Goal: Information Seeking & Learning: Learn about a topic

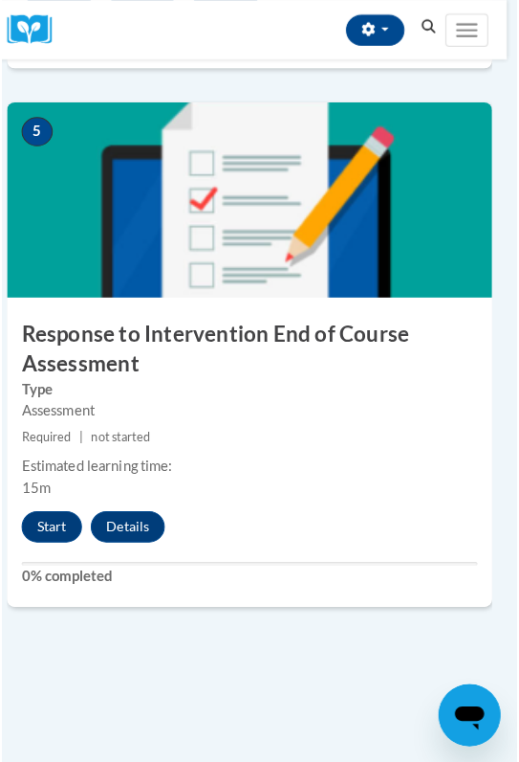
scroll to position [2402, 10]
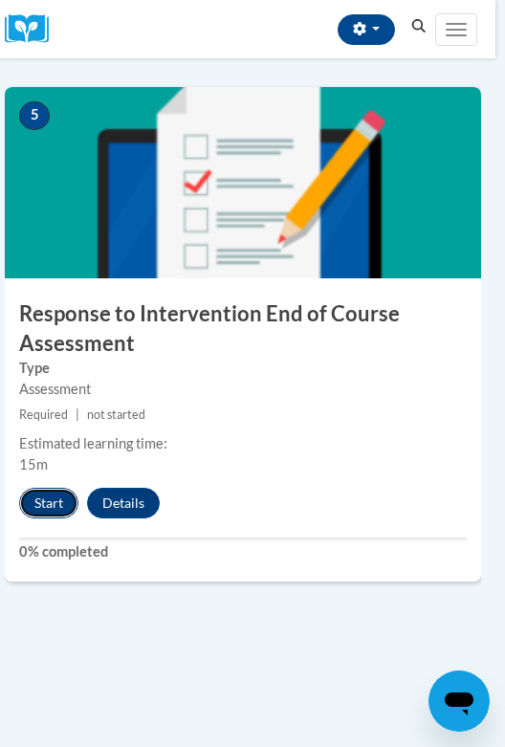
click at [38, 495] on button "Start" at bounding box center [48, 503] width 59 height 31
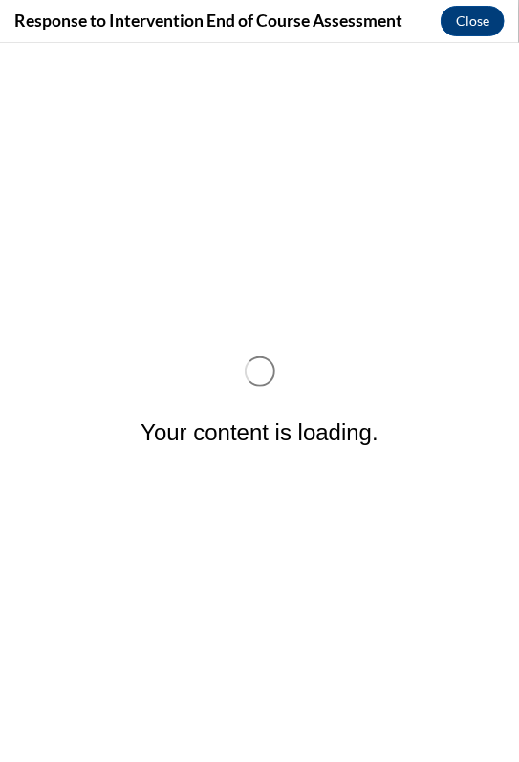
scroll to position [0, 0]
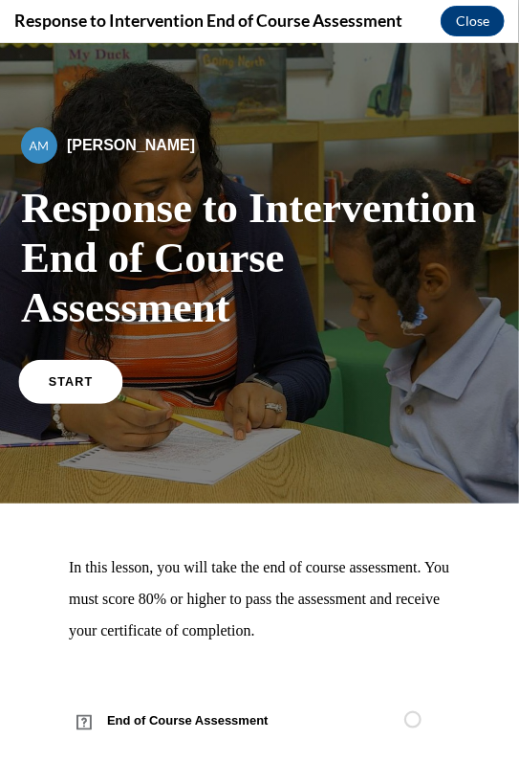
click at [77, 374] on span "START" at bounding box center [71, 381] width 44 height 14
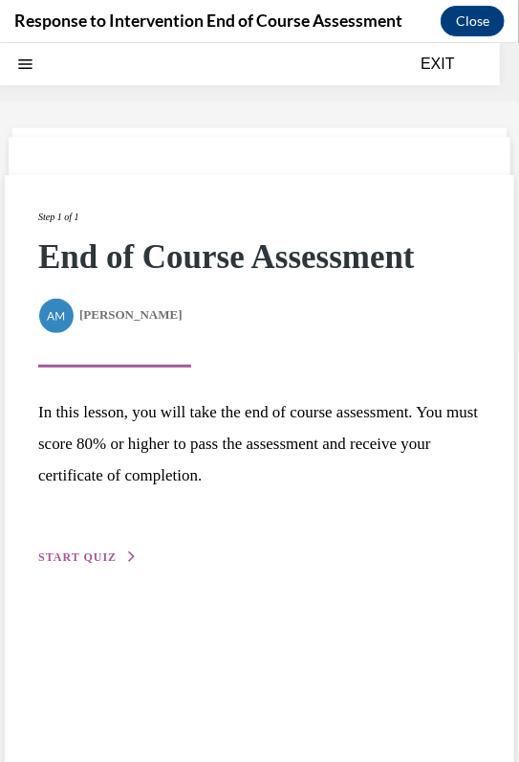
scroll to position [59, 0]
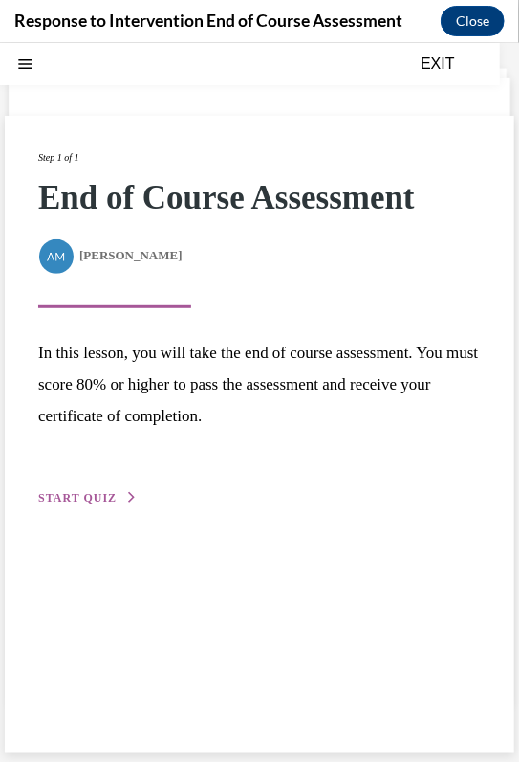
click at [76, 492] on span "START QUIZ" at bounding box center [77, 496] width 78 height 13
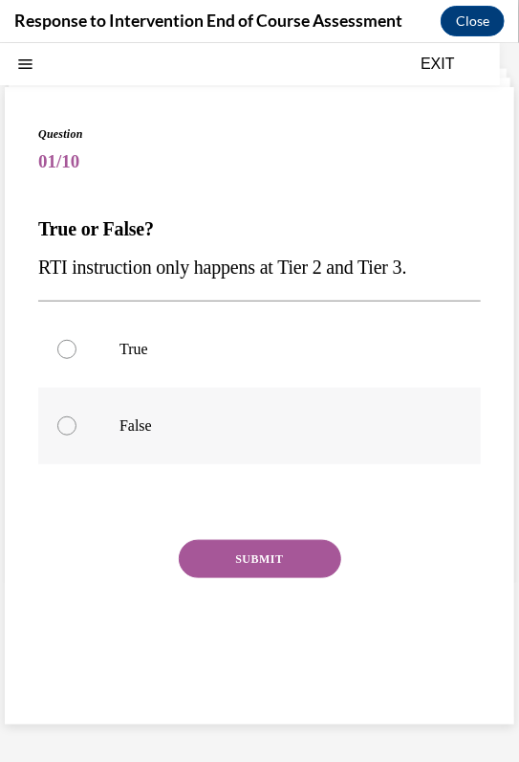
click at [145, 416] on p "False" at bounding box center [277, 424] width 314 height 19
click at [77, 416] on input "False" at bounding box center [66, 424] width 19 height 19
radio input "true"
click at [266, 561] on button "SUBMIT" at bounding box center [260, 558] width 163 height 38
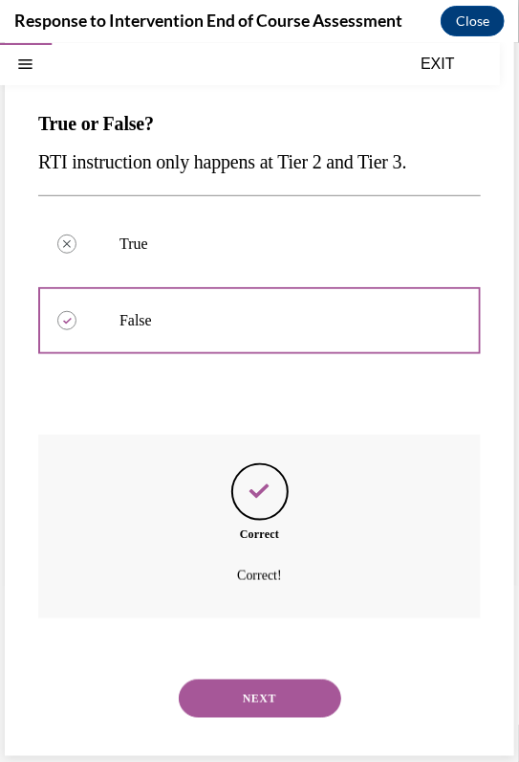
scroll to position [167, 0]
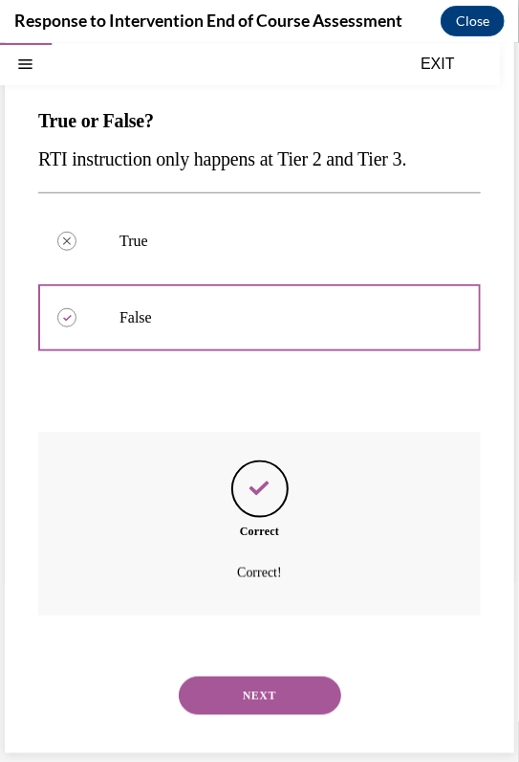
click at [262, 687] on button "NEXT" at bounding box center [260, 694] width 163 height 38
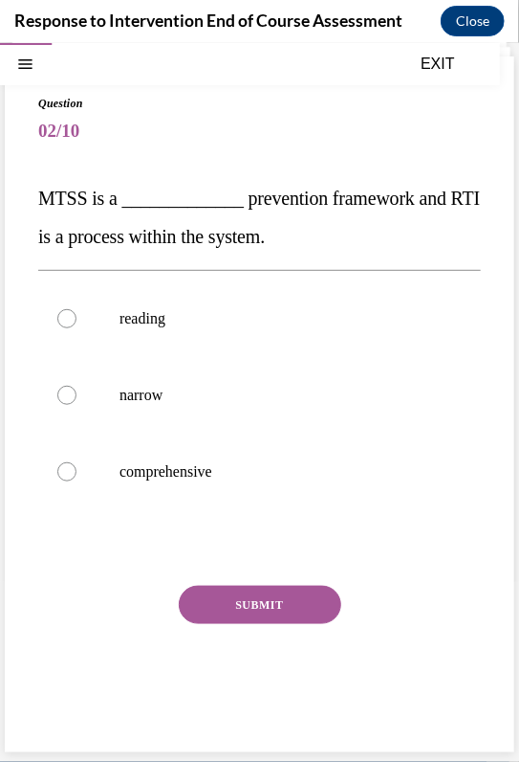
scroll to position [89, 0]
click at [172, 337] on label "reading" at bounding box center [259, 318] width 443 height 77
click at [77, 328] on input "reading" at bounding box center [66, 318] width 19 height 19
radio input "true"
click at [231, 595] on button "SUBMIT" at bounding box center [260, 605] width 163 height 38
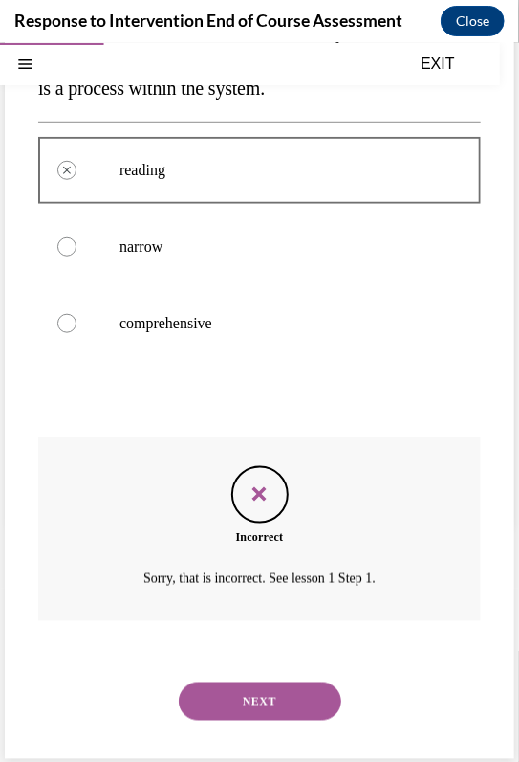
scroll to position [244, 0]
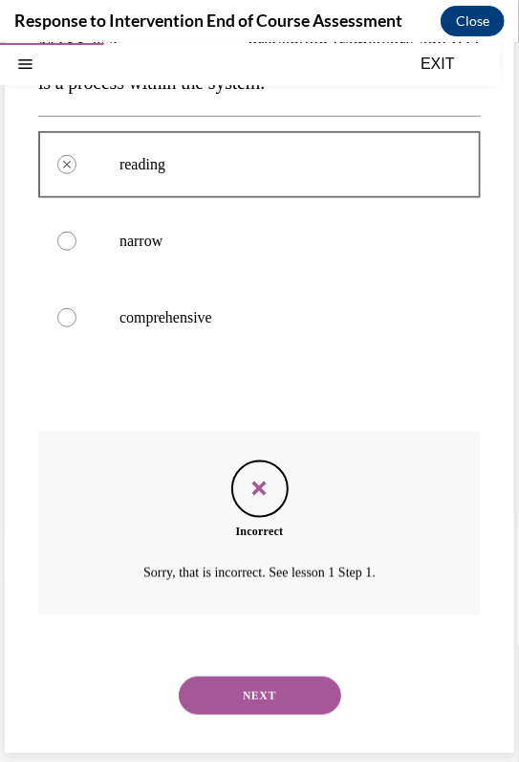
click at [237, 704] on button "NEXT" at bounding box center [260, 694] width 163 height 38
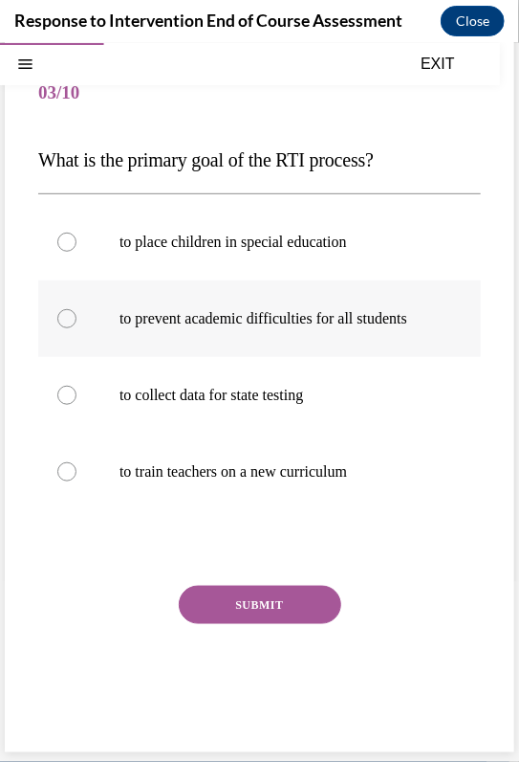
click at [272, 353] on label "to prevent academic difficulties for all students" at bounding box center [259, 317] width 443 height 77
click at [77, 327] on input "to prevent academic difficulties for all students" at bounding box center [66, 317] width 19 height 19
radio input "true"
click at [256, 620] on button "SUBMIT" at bounding box center [260, 604] width 163 height 38
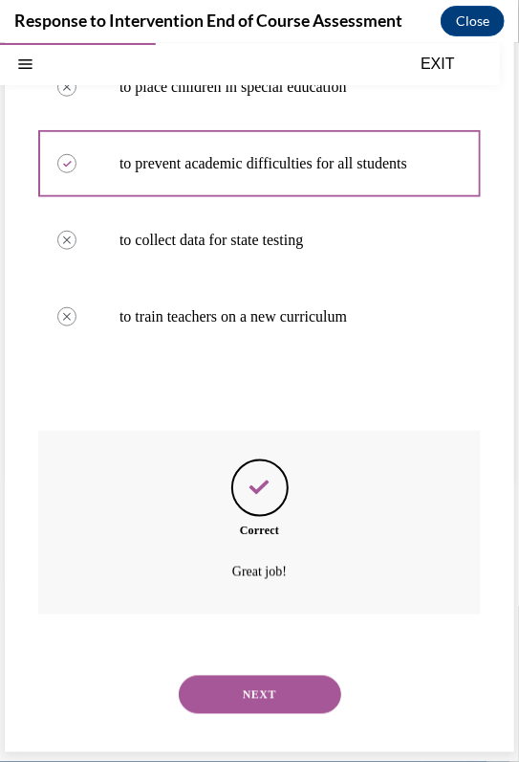
scroll to position [301, 0]
click at [253, 689] on button "NEXT" at bounding box center [260, 693] width 163 height 38
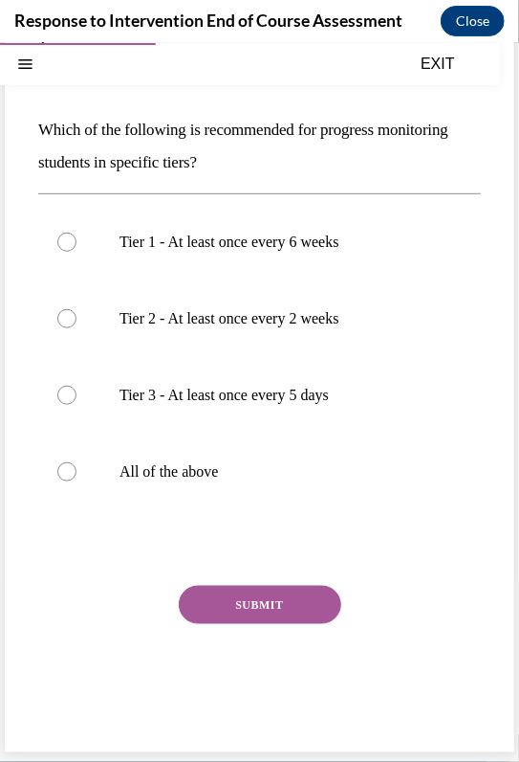
scroll to position [132, 0]
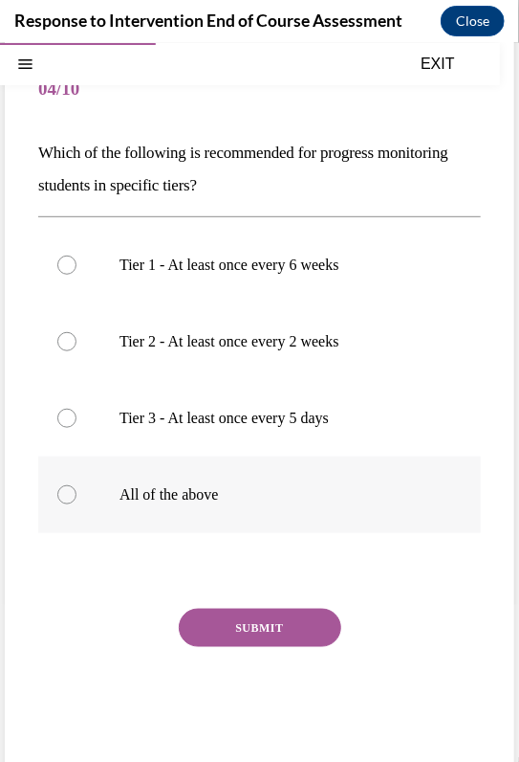
click at [185, 496] on p "All of the above" at bounding box center [277, 493] width 314 height 19
click at [77, 496] on input "All of the above" at bounding box center [66, 493] width 19 height 19
radio input "true"
click at [251, 630] on button "SUBMIT" at bounding box center [260, 627] width 163 height 38
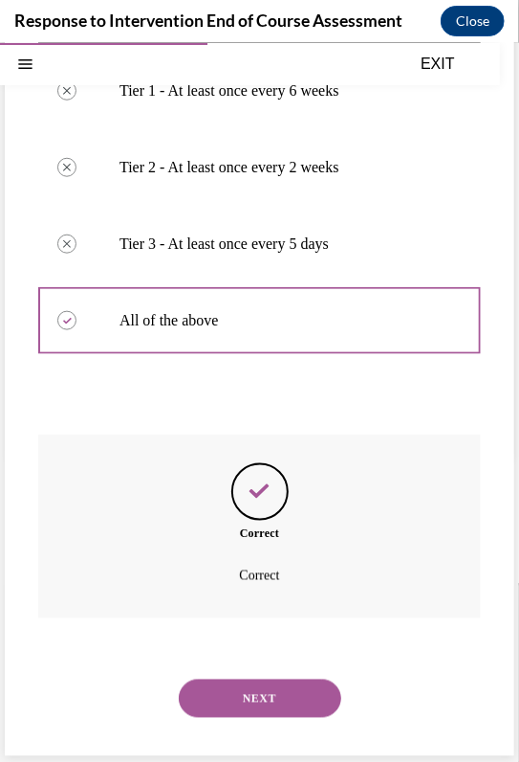
scroll to position [309, 0]
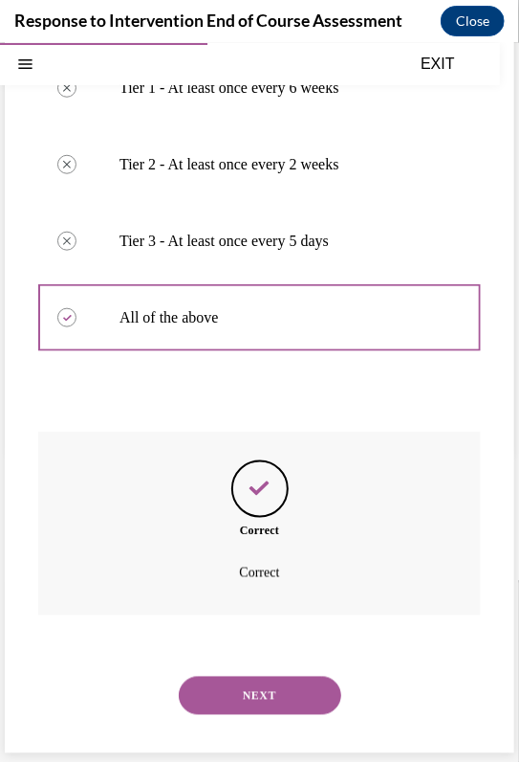
click at [240, 694] on button "NEXT" at bounding box center [260, 694] width 163 height 38
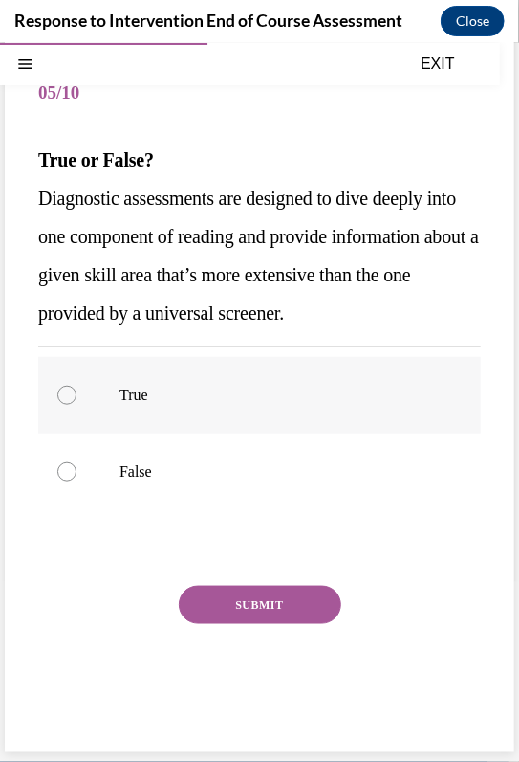
click at [77, 432] on label "True" at bounding box center [259, 394] width 443 height 77
click at [77, 404] on input "True" at bounding box center [66, 394] width 19 height 19
radio input "true"
click at [233, 623] on button "SUBMIT" at bounding box center [260, 604] width 163 height 38
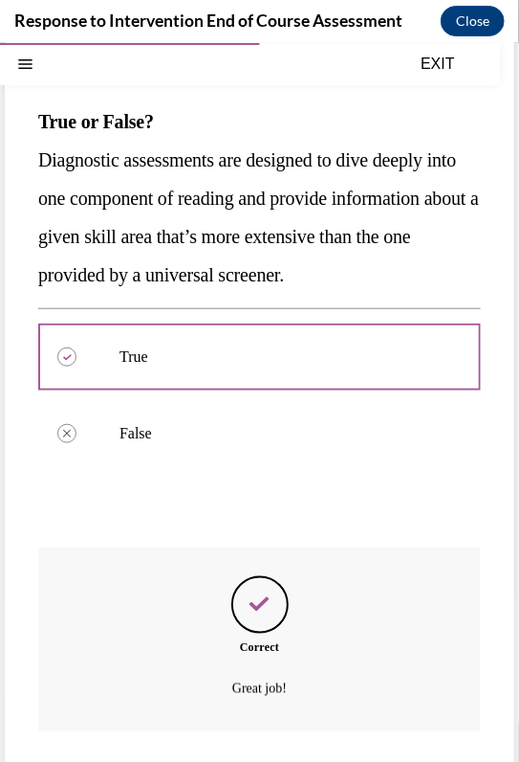
scroll to position [320, 0]
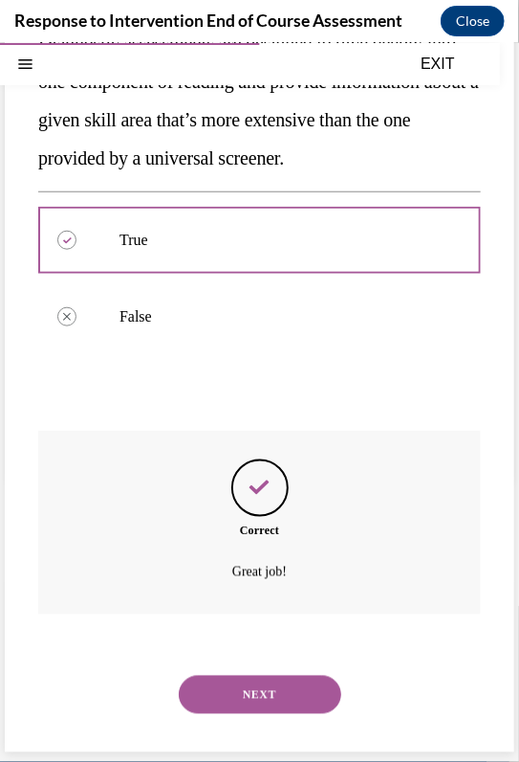
click at [257, 696] on button "NEXT" at bounding box center [260, 693] width 163 height 38
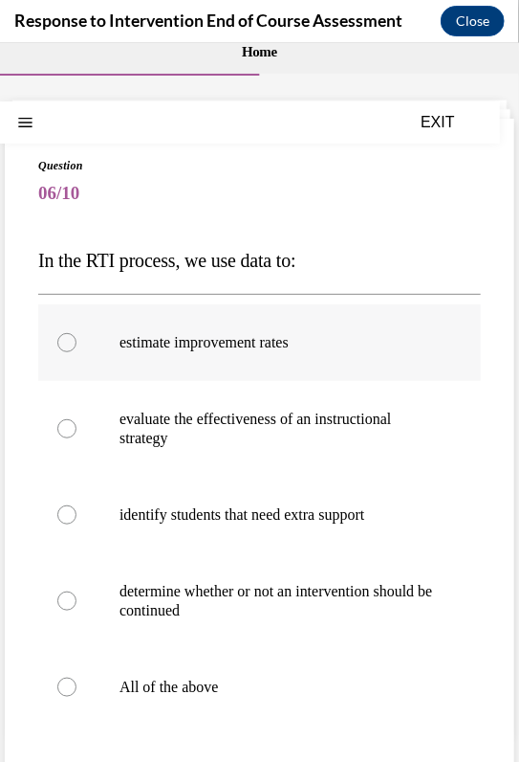
scroll to position [29, 0]
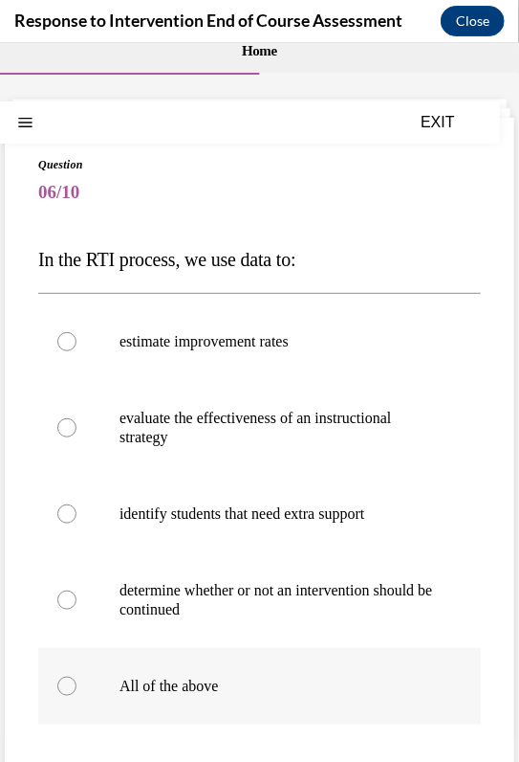
click at [168, 677] on p "All of the above" at bounding box center [277, 684] width 314 height 19
click at [77, 677] on input "All of the above" at bounding box center [66, 684] width 19 height 19
radio input "true"
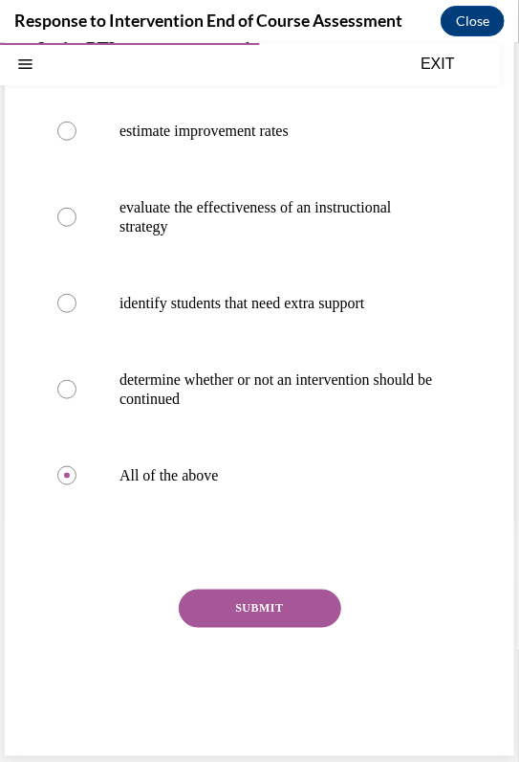
click at [236, 605] on button "SUBMIT" at bounding box center [260, 607] width 163 height 38
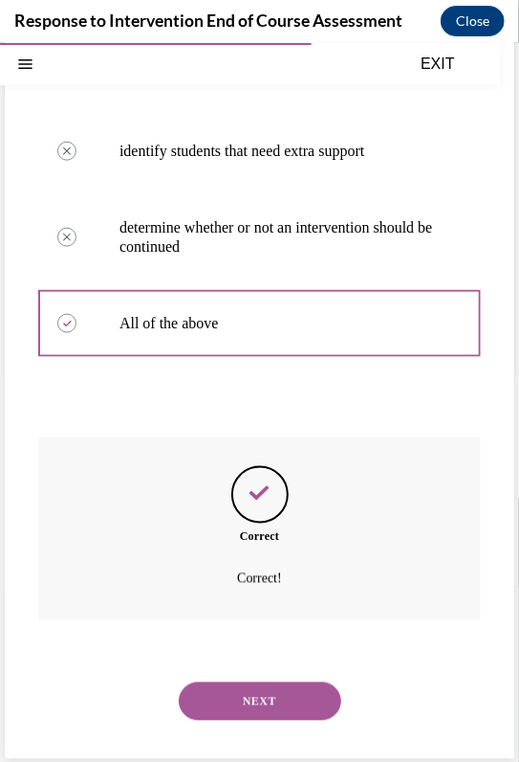
scroll to position [397, 0]
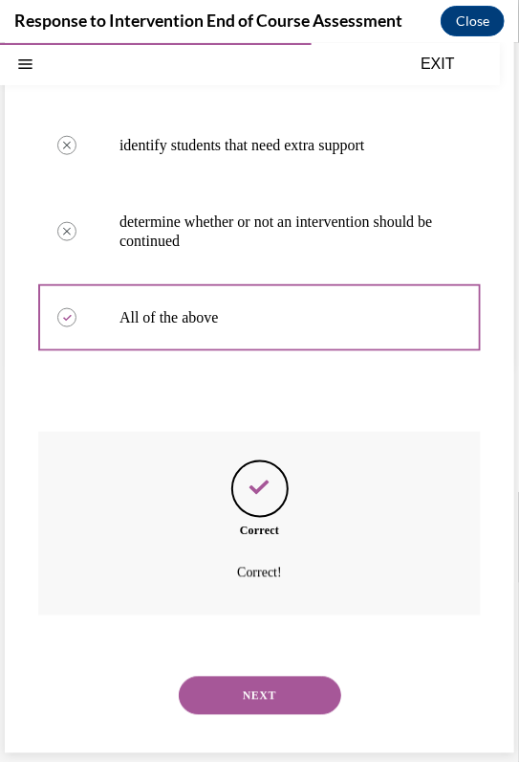
click at [265, 691] on button "NEXT" at bounding box center [260, 694] width 163 height 38
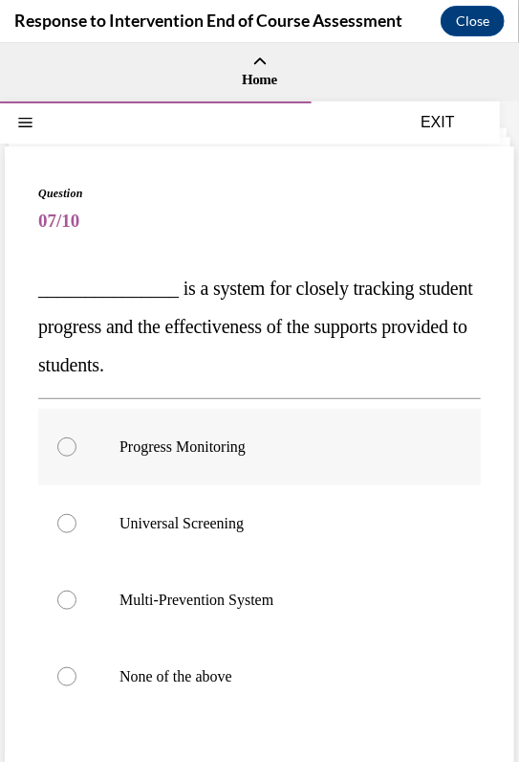
click at [228, 473] on label "Progress Monitoring" at bounding box center [259, 446] width 443 height 77
click at [77, 455] on input "Progress Monitoring" at bounding box center [66, 445] width 19 height 19
radio input "true"
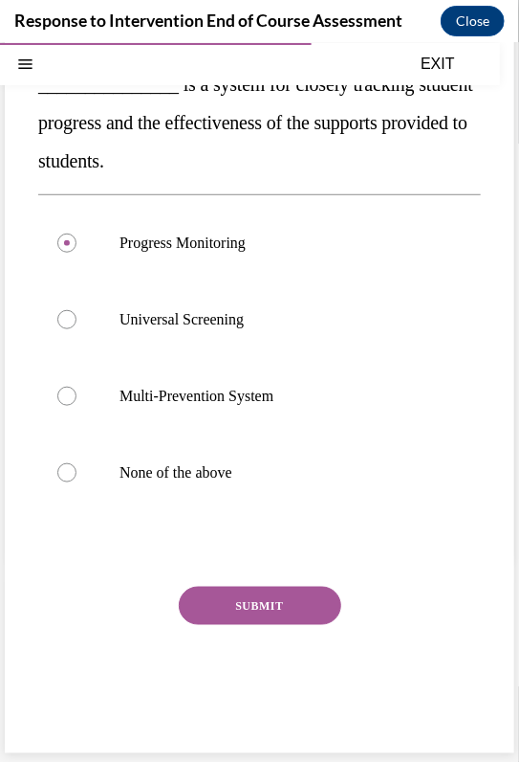
click at [254, 600] on button "SUBMIT" at bounding box center [260, 605] width 163 height 38
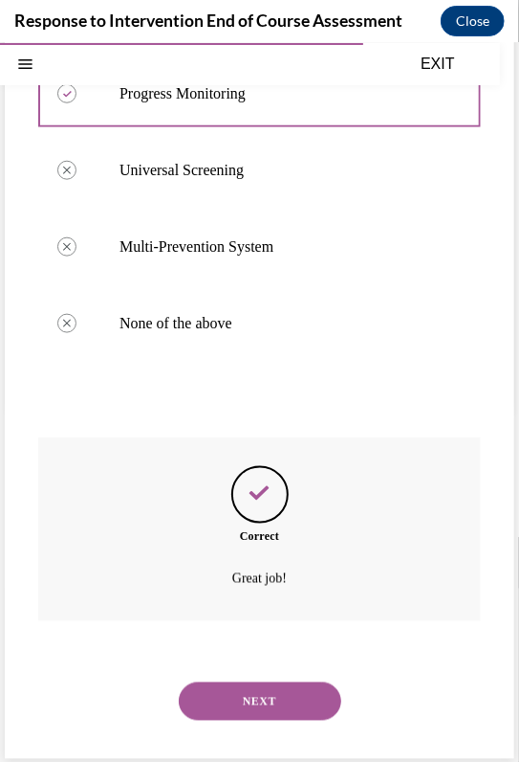
scroll to position [359, 0]
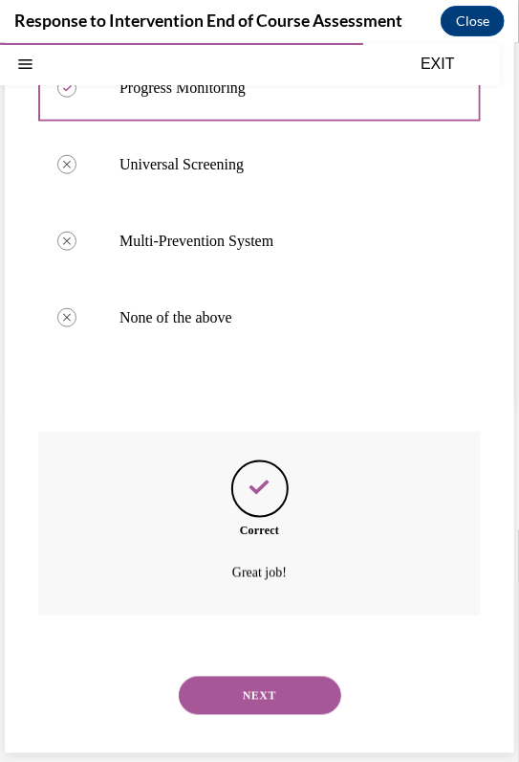
click at [250, 695] on button "NEXT" at bounding box center [260, 694] width 163 height 38
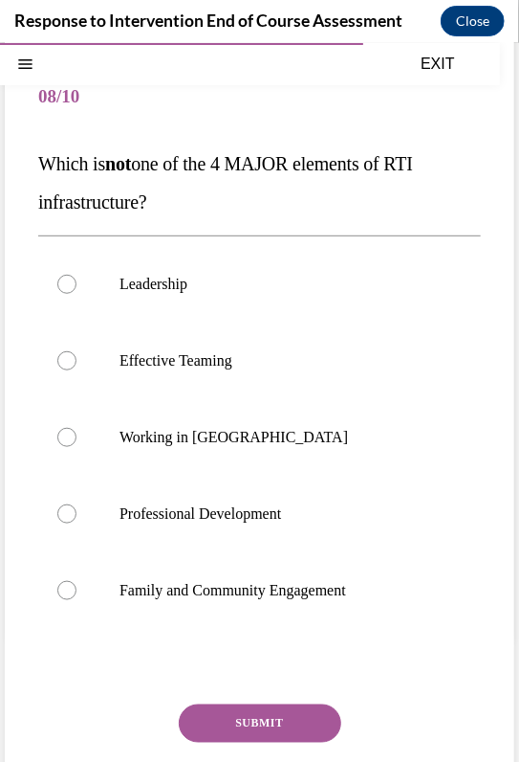
scroll to position [124, 0]
click at [180, 443] on p "Working in [GEOGRAPHIC_DATA]" at bounding box center [277, 436] width 314 height 19
click at [77, 443] on input "Working in [GEOGRAPHIC_DATA]" at bounding box center [66, 436] width 19 height 19
radio input "true"
click at [264, 724] on button "SUBMIT" at bounding box center [260, 722] width 163 height 38
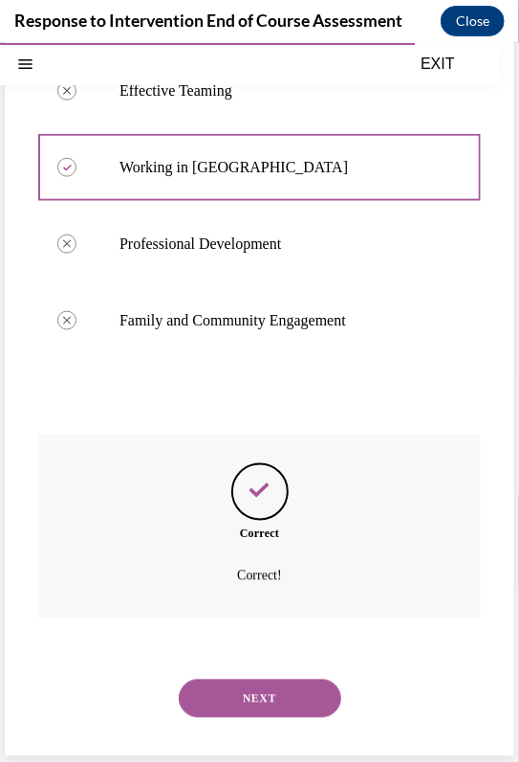
scroll to position [397, 0]
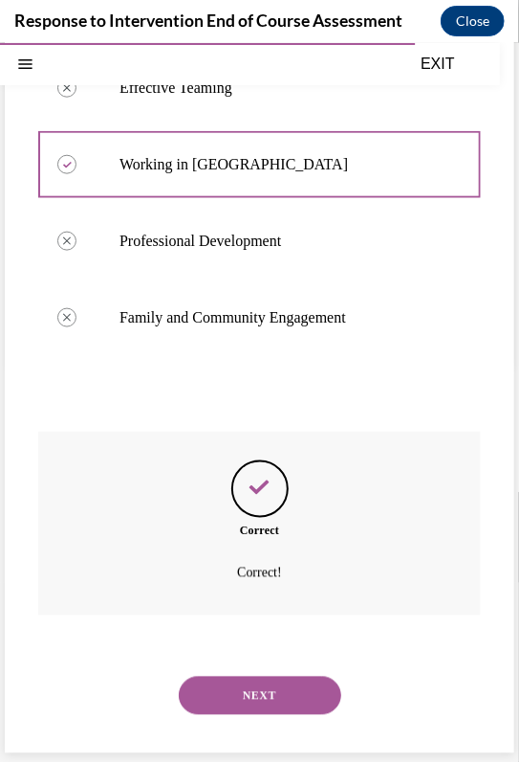
click at [255, 703] on button "NEXT" at bounding box center [260, 694] width 163 height 38
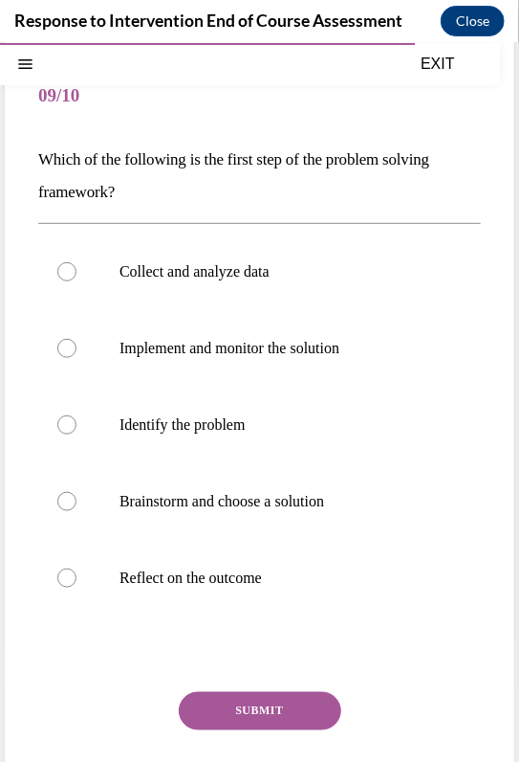
scroll to position [122, 0]
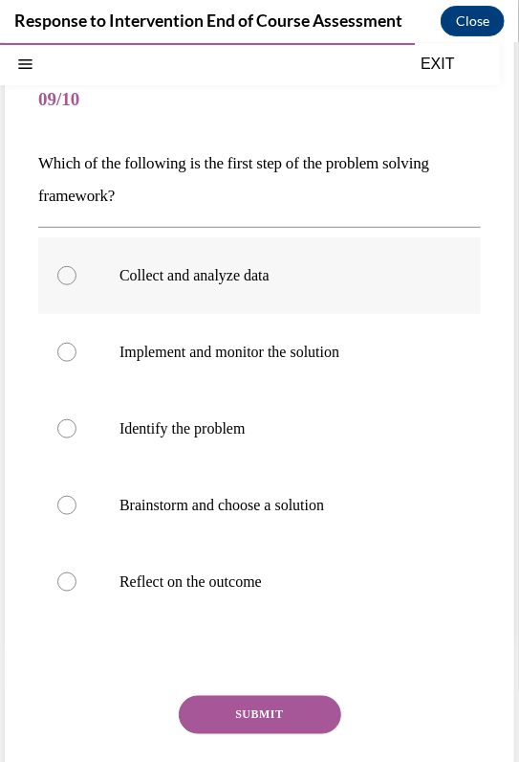
click at [152, 265] on p "Collect and analyze data" at bounding box center [277, 274] width 314 height 19
click at [77, 265] on input "Collect and analyze data" at bounding box center [66, 274] width 19 height 19
radio input "true"
click at [225, 702] on button "SUBMIT" at bounding box center [260, 714] width 163 height 38
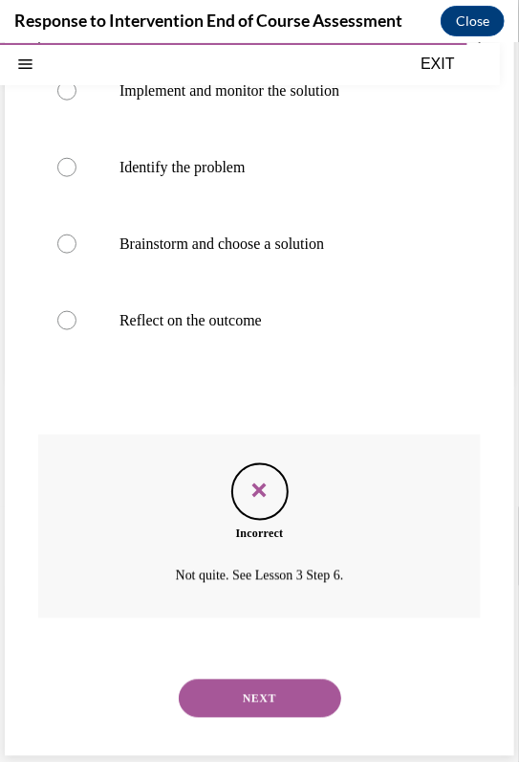
scroll to position [386, 0]
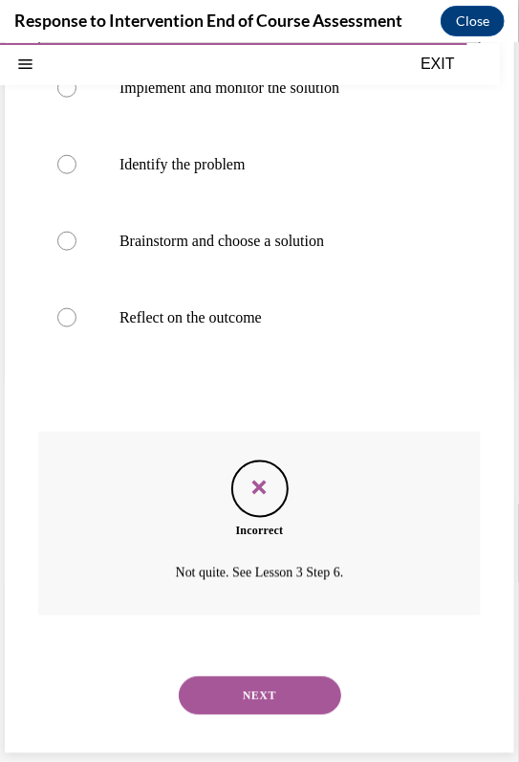
drag, startPoint x: 225, startPoint y: 702, endPoint x: 269, endPoint y: 692, distance: 45.2
click at [269, 692] on button "NEXT" at bounding box center [260, 694] width 163 height 38
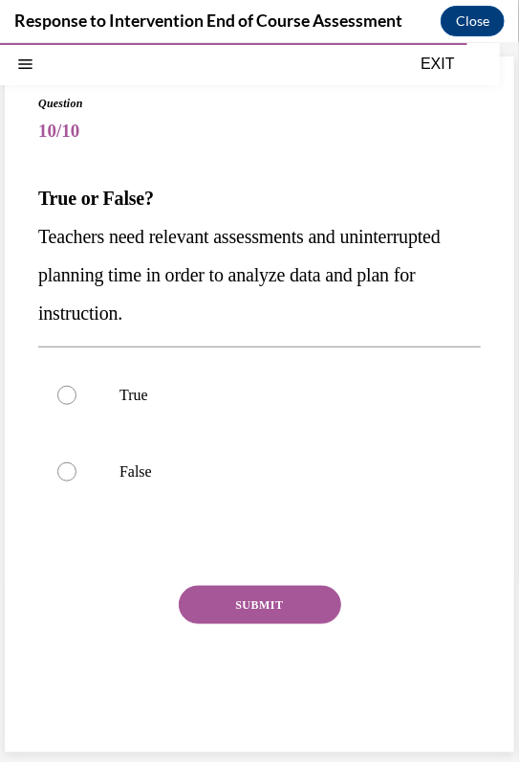
scroll to position [89, 0]
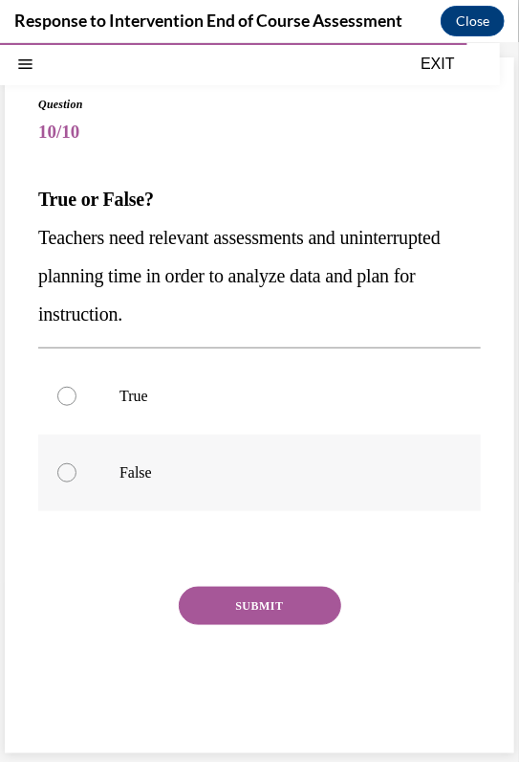
click at [139, 467] on p "False" at bounding box center [277, 471] width 314 height 19
click at [77, 467] on input "False" at bounding box center [66, 471] width 19 height 19
radio input "true"
click at [235, 607] on button "SUBMIT" at bounding box center [260, 605] width 163 height 38
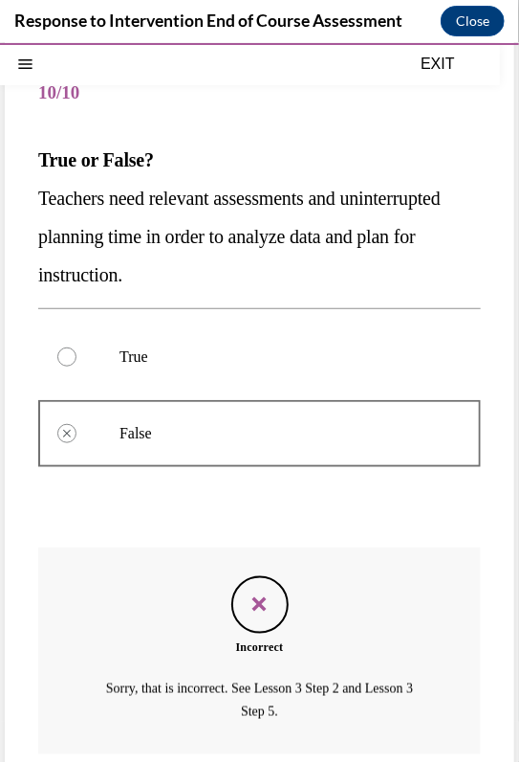
scroll to position [266, 0]
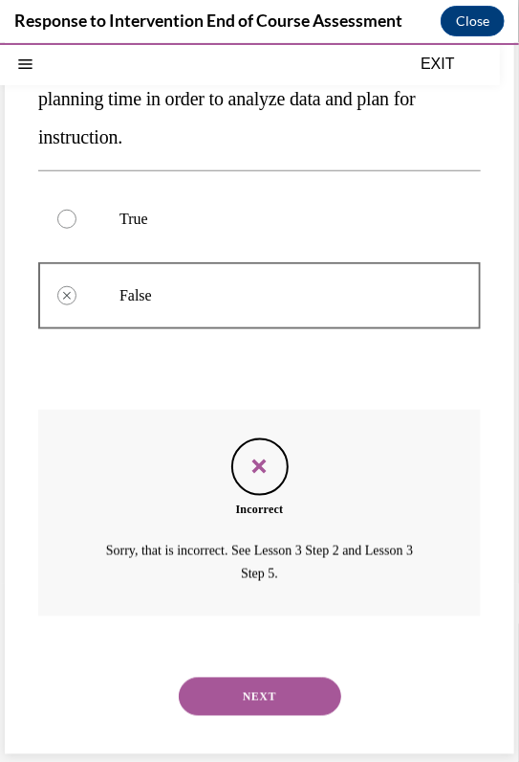
click at [245, 699] on button "NEXT" at bounding box center [260, 695] width 163 height 38
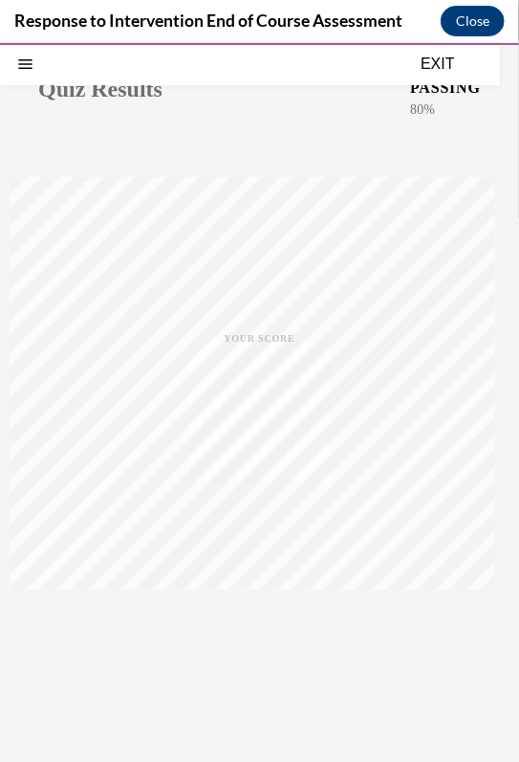
scroll to position [126, 0]
click at [243, 614] on span "TAKE AGAIN" at bounding box center [260, 618] width 68 height 11
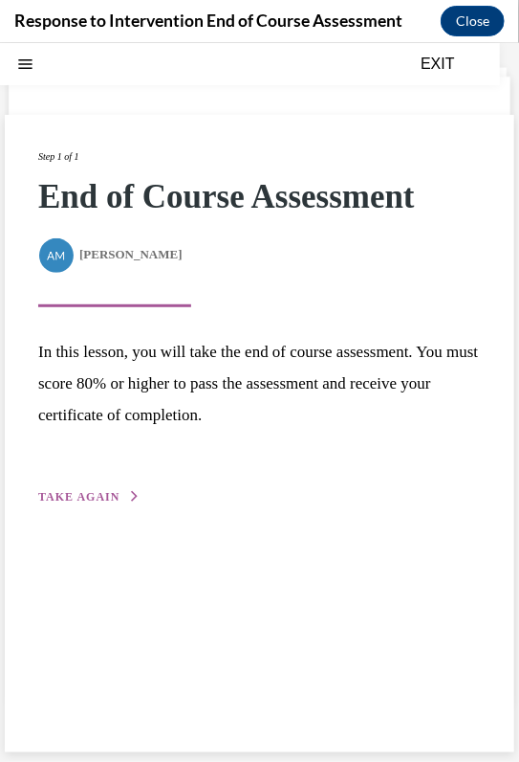
click at [75, 489] on span "TAKE AGAIN" at bounding box center [78, 495] width 81 height 13
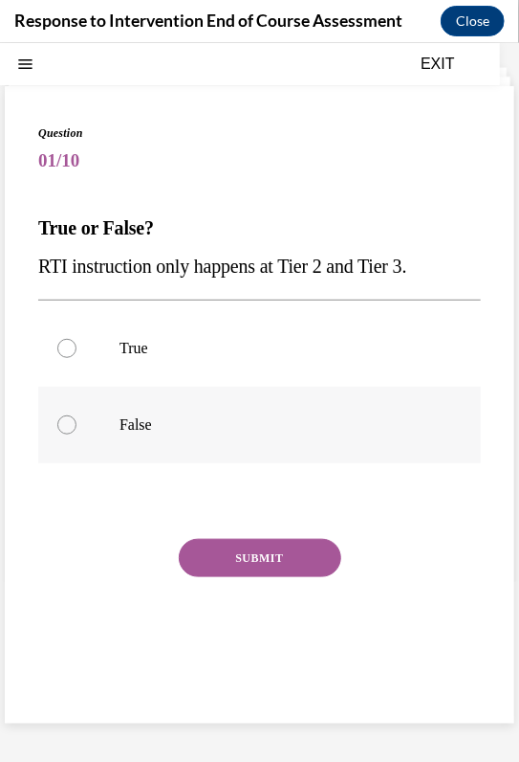
click at [125, 414] on p "False" at bounding box center [277, 423] width 314 height 19
click at [77, 414] on input "False" at bounding box center [66, 423] width 19 height 19
radio input "true"
click at [219, 556] on button "SUBMIT" at bounding box center [260, 557] width 163 height 38
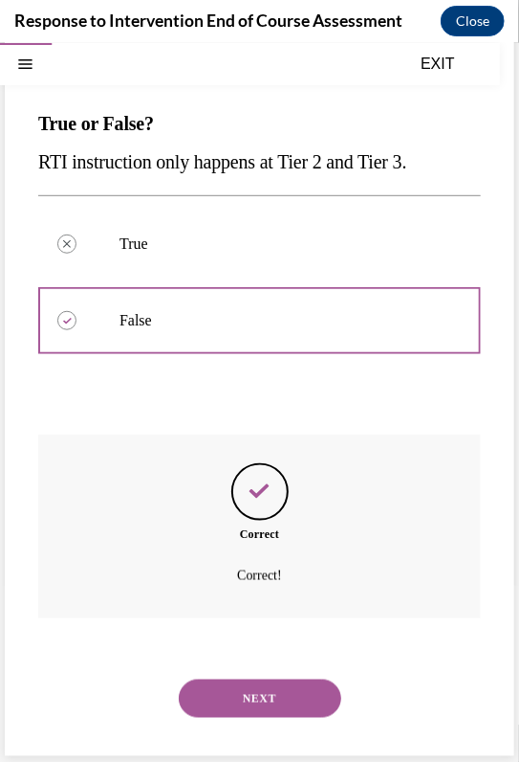
scroll to position [167, 0]
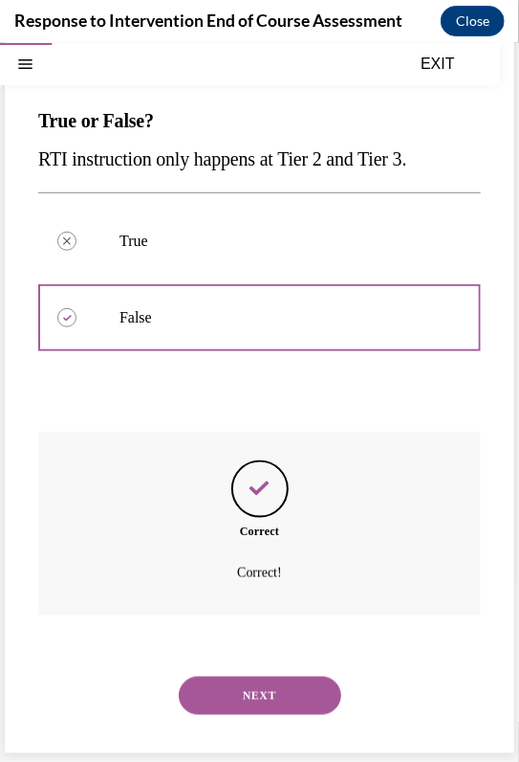
click at [250, 680] on button "NEXT" at bounding box center [260, 694] width 163 height 38
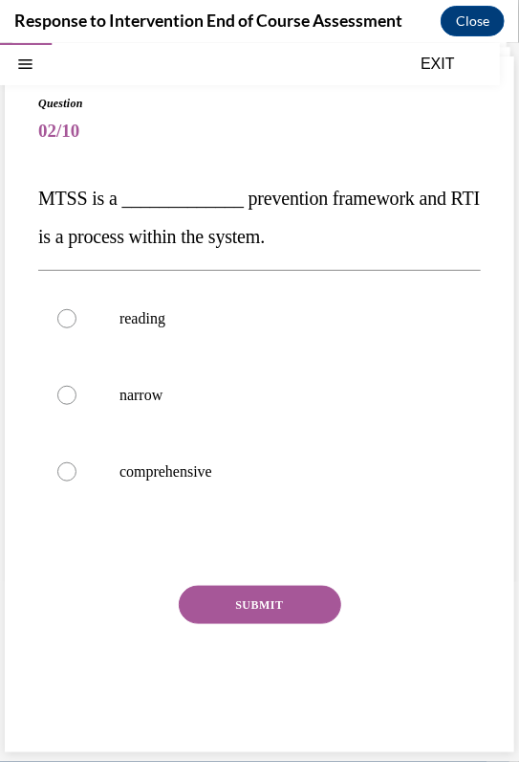
scroll to position [89, 0]
click at [205, 466] on p "comprehensive" at bounding box center [277, 471] width 314 height 19
click at [77, 466] on input "comprehensive" at bounding box center [66, 471] width 19 height 19
radio input "true"
click at [239, 602] on button "SUBMIT" at bounding box center [260, 605] width 163 height 38
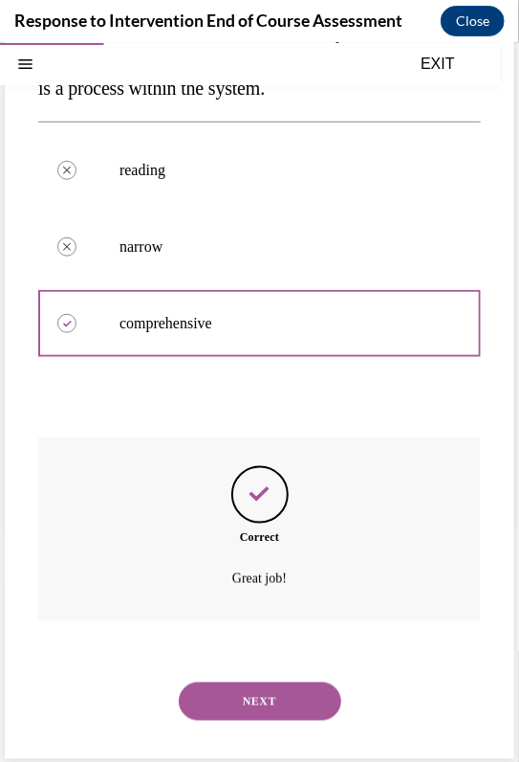
scroll to position [244, 0]
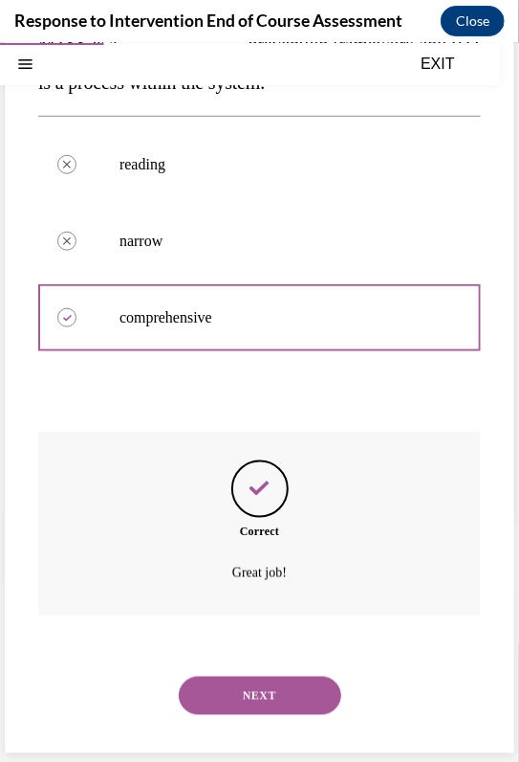
click at [249, 693] on button "NEXT" at bounding box center [260, 694] width 163 height 38
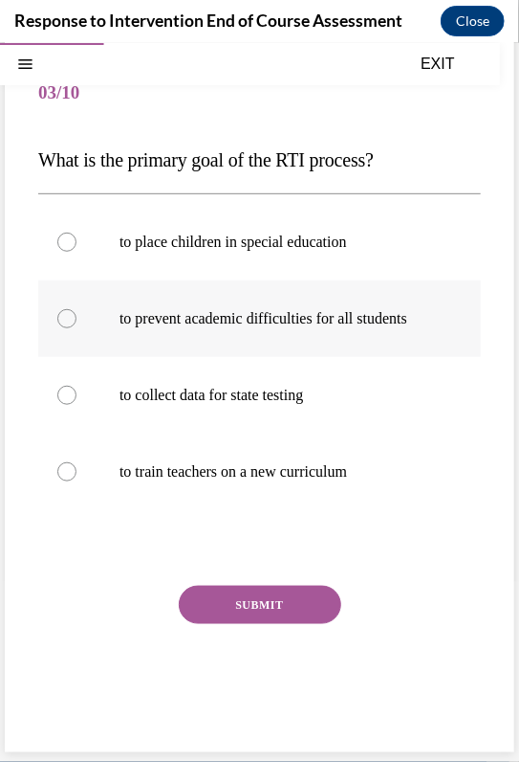
click at [196, 311] on p "to prevent academic difficulties for all students" at bounding box center [277, 317] width 314 height 19
click at [77, 311] on input "to prevent academic difficulties for all students" at bounding box center [66, 317] width 19 height 19
radio input "true"
click at [219, 614] on button "SUBMIT" at bounding box center [260, 604] width 163 height 38
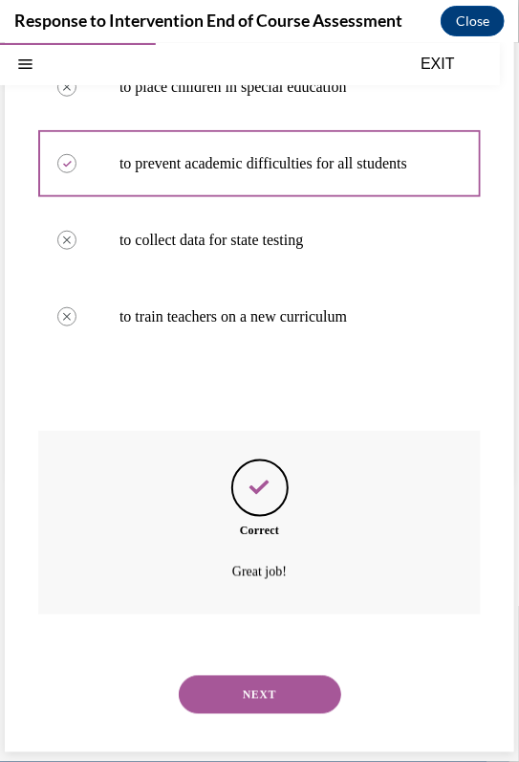
scroll to position [301, 0]
click at [228, 685] on button "NEXT" at bounding box center [260, 693] width 163 height 38
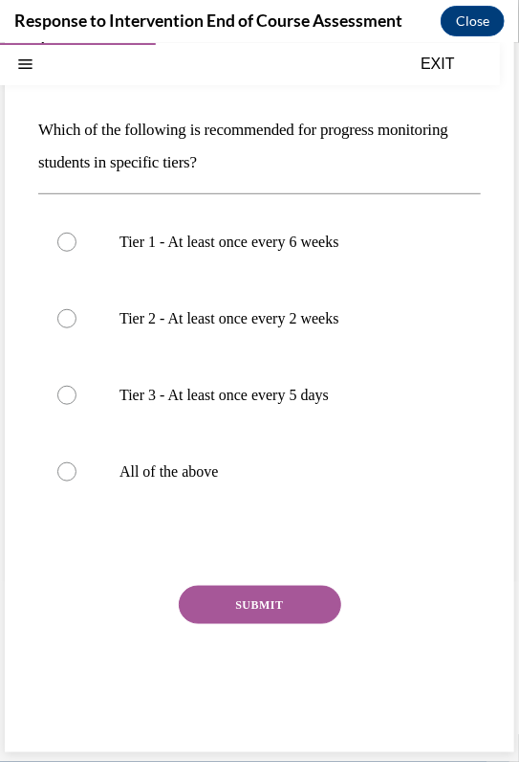
scroll to position [132, 0]
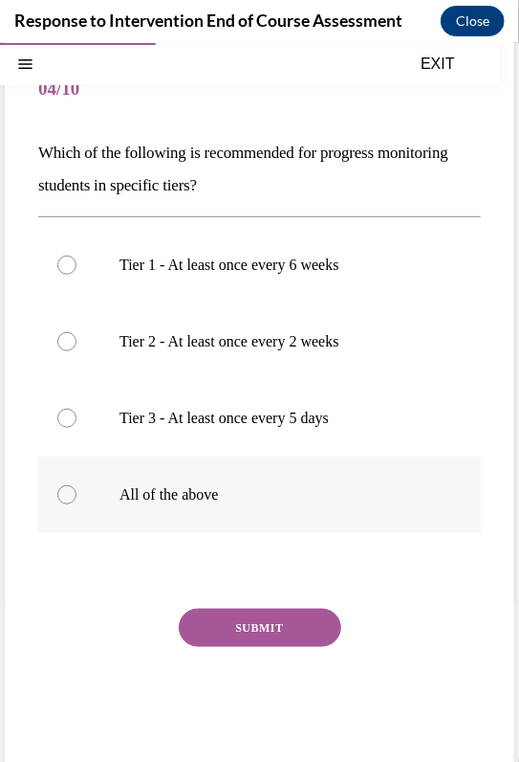
click at [174, 492] on p "All of the above" at bounding box center [277, 493] width 314 height 19
click at [77, 492] on input "All of the above" at bounding box center [66, 493] width 19 height 19
radio input "true"
click at [228, 633] on button "SUBMIT" at bounding box center [260, 627] width 163 height 38
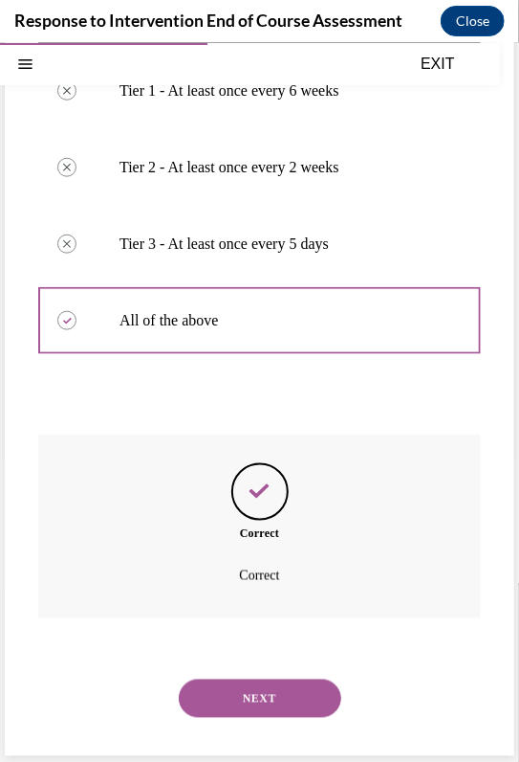
scroll to position [309, 0]
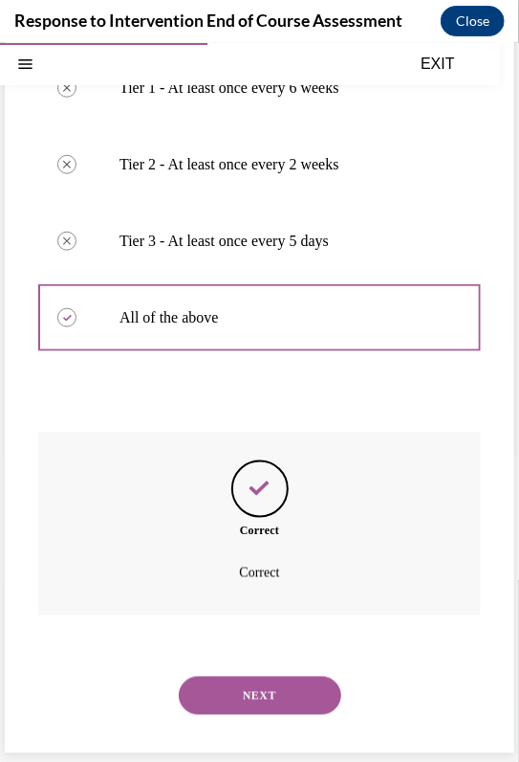
click at [233, 675] on button "NEXT" at bounding box center [260, 694] width 163 height 38
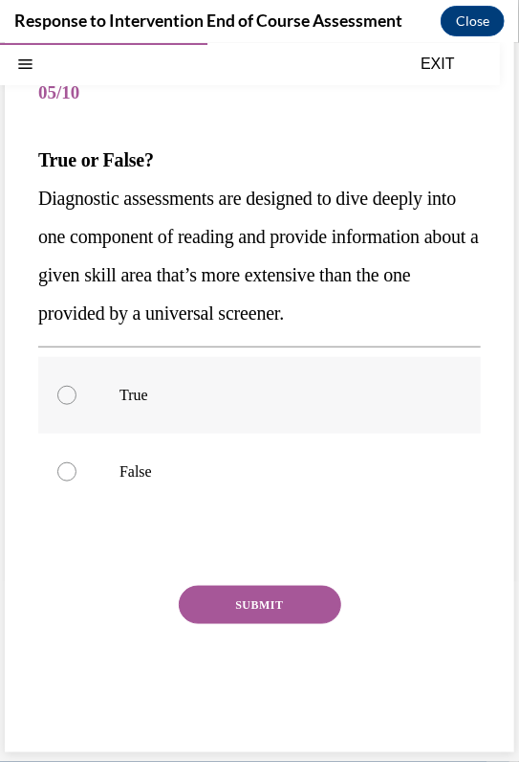
click at [132, 432] on label "True" at bounding box center [259, 394] width 443 height 77
click at [77, 404] on input "True" at bounding box center [66, 394] width 19 height 19
radio input "true"
click at [223, 623] on button "SUBMIT" at bounding box center [260, 604] width 163 height 38
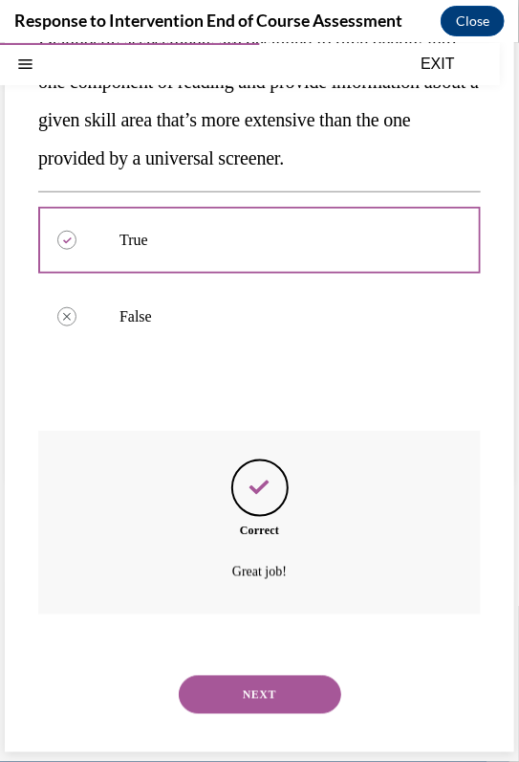
scroll to position [320, 0]
click at [219, 683] on button "NEXT" at bounding box center [260, 693] width 163 height 38
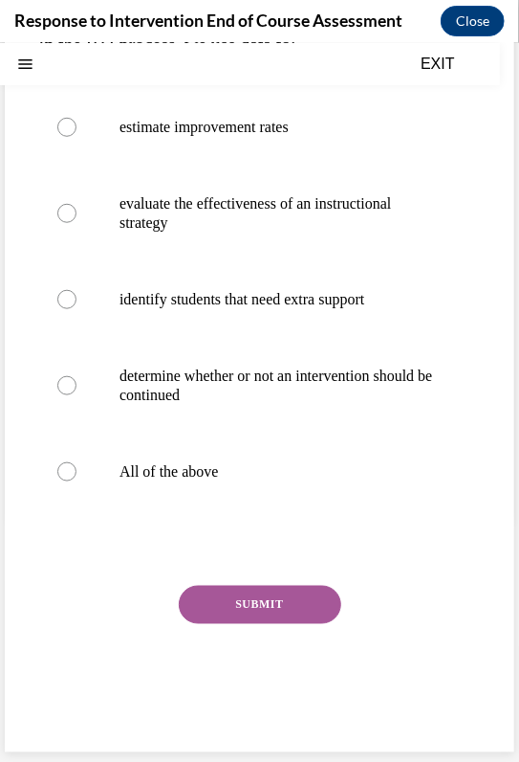
scroll to position [0, 0]
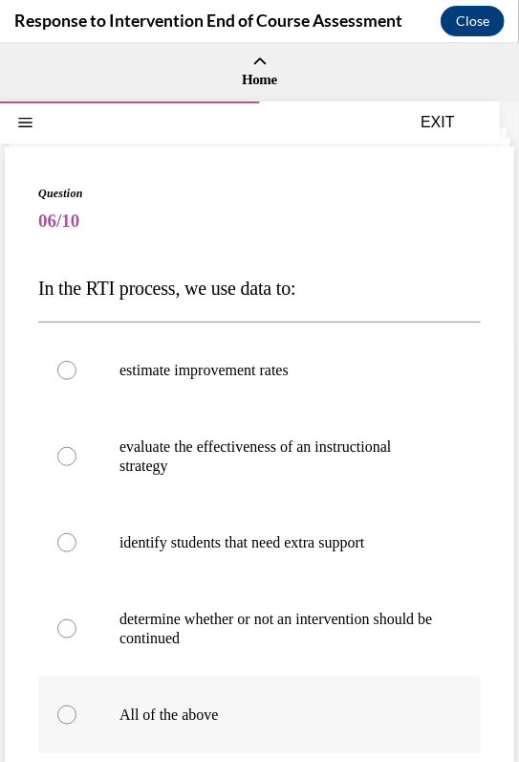
click at [160, 720] on p "All of the above" at bounding box center [277, 713] width 314 height 19
click at [77, 720] on input "All of the above" at bounding box center [66, 713] width 19 height 19
radio input "true"
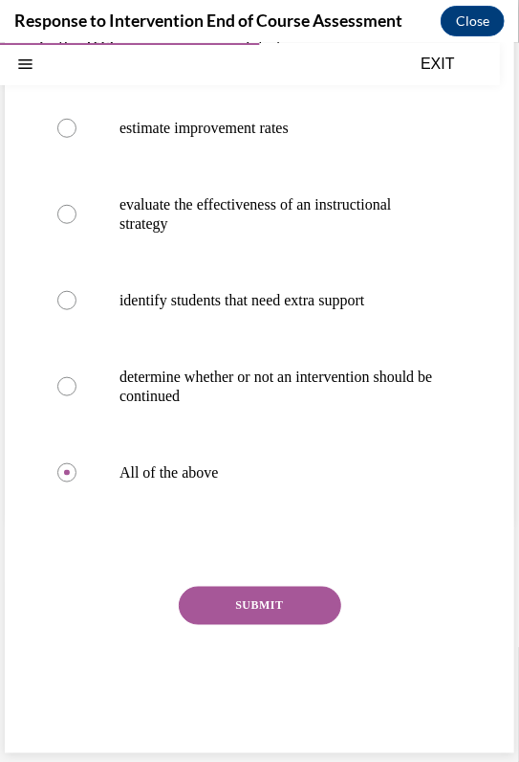
click at [228, 612] on button "SUBMIT" at bounding box center [260, 605] width 163 height 38
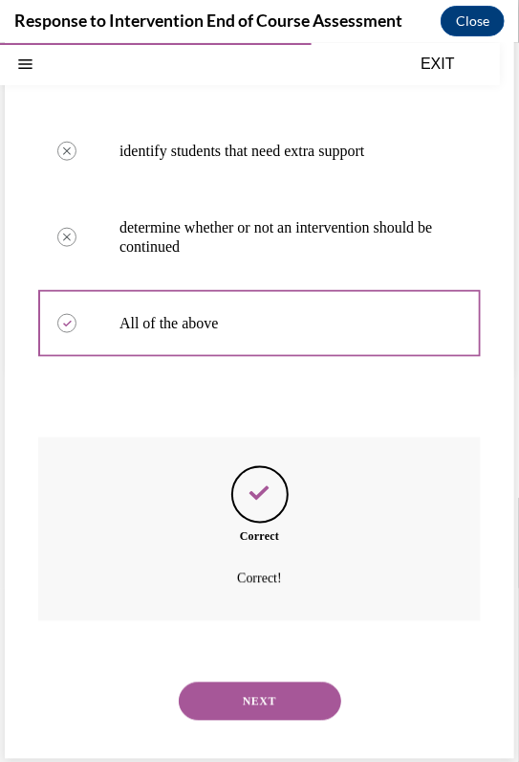
scroll to position [397, 0]
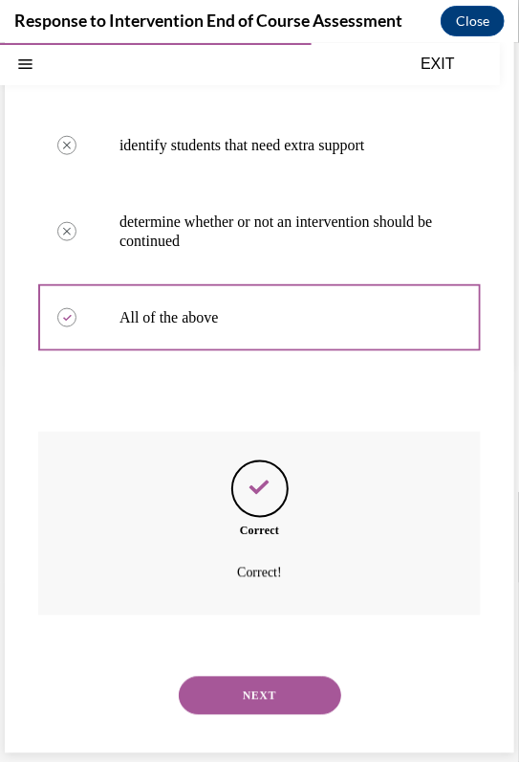
click at [242, 687] on button "NEXT" at bounding box center [260, 694] width 163 height 38
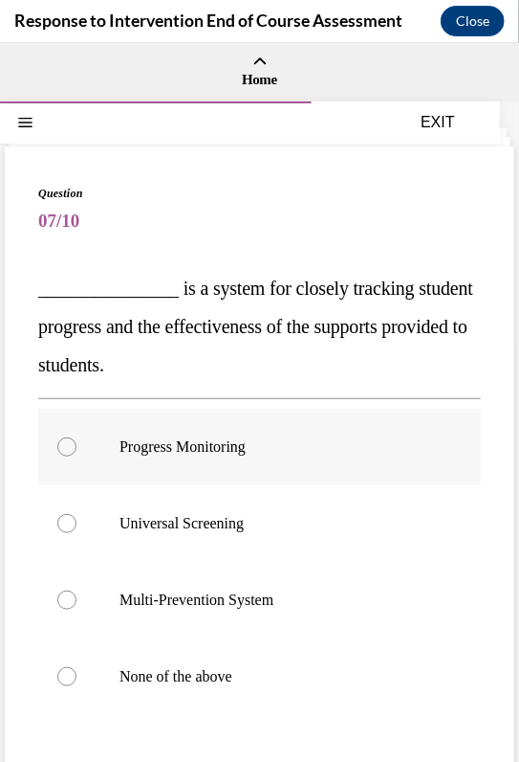
click at [186, 438] on p "Progress Monitoring" at bounding box center [277, 445] width 314 height 19
click at [77, 438] on input "Progress Monitoring" at bounding box center [66, 445] width 19 height 19
radio input "true"
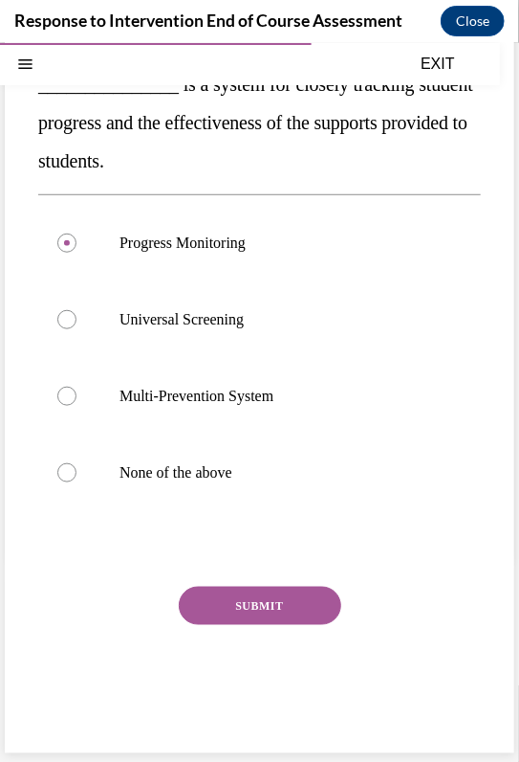
click at [224, 597] on button "SUBMIT" at bounding box center [260, 605] width 163 height 38
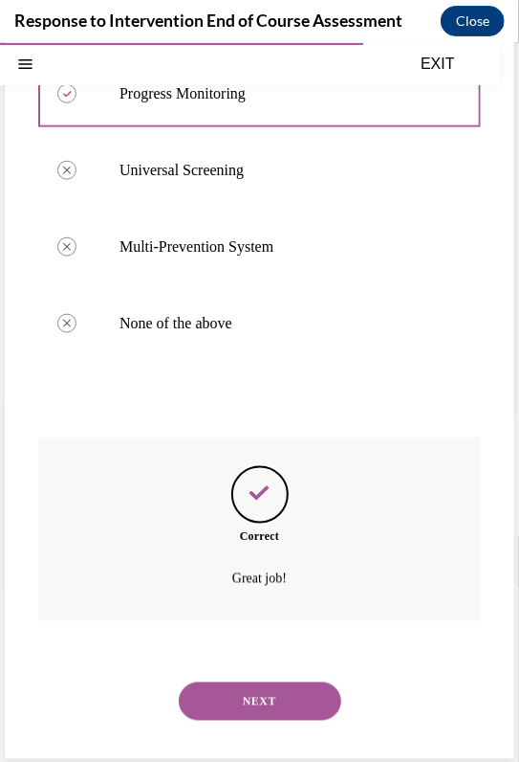
scroll to position [359, 0]
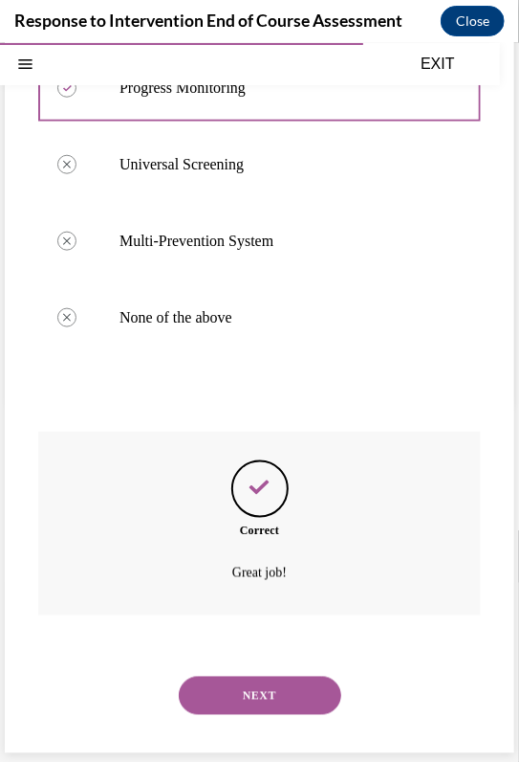
click at [232, 689] on button "NEXT" at bounding box center [260, 694] width 163 height 38
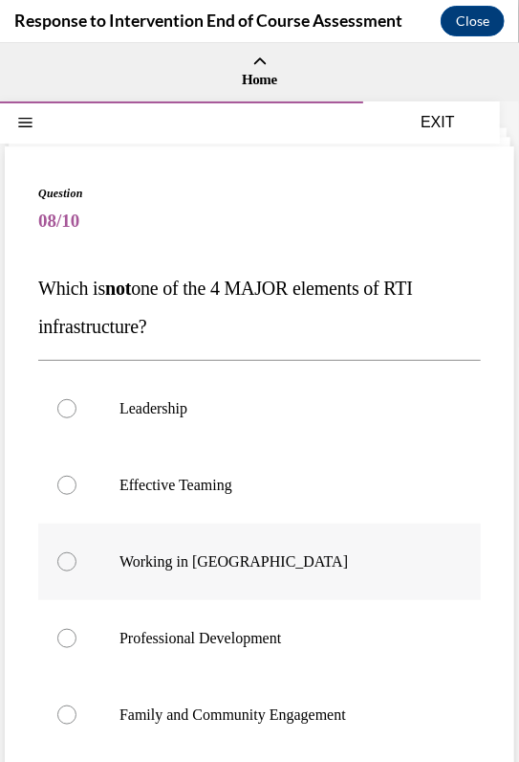
click at [172, 555] on p "Working in [GEOGRAPHIC_DATA]" at bounding box center [277, 560] width 314 height 19
click at [77, 555] on input "Working in [GEOGRAPHIC_DATA]" at bounding box center [66, 560] width 19 height 19
radio input "true"
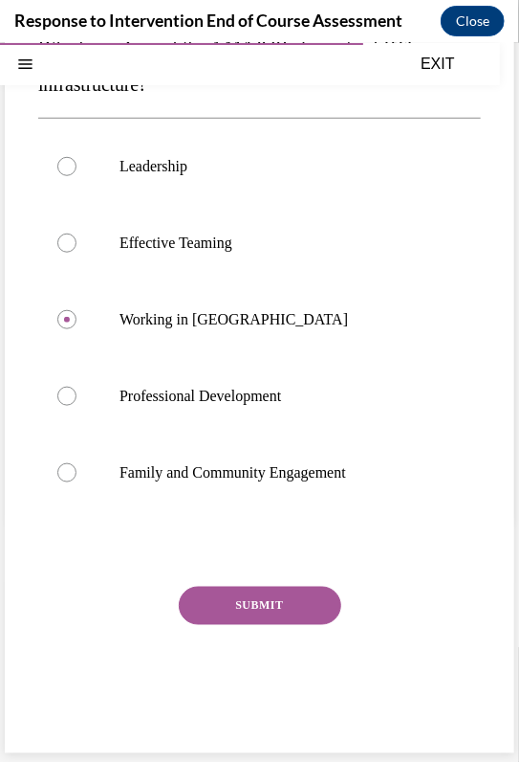
click at [225, 593] on button "SUBMIT" at bounding box center [260, 605] width 163 height 38
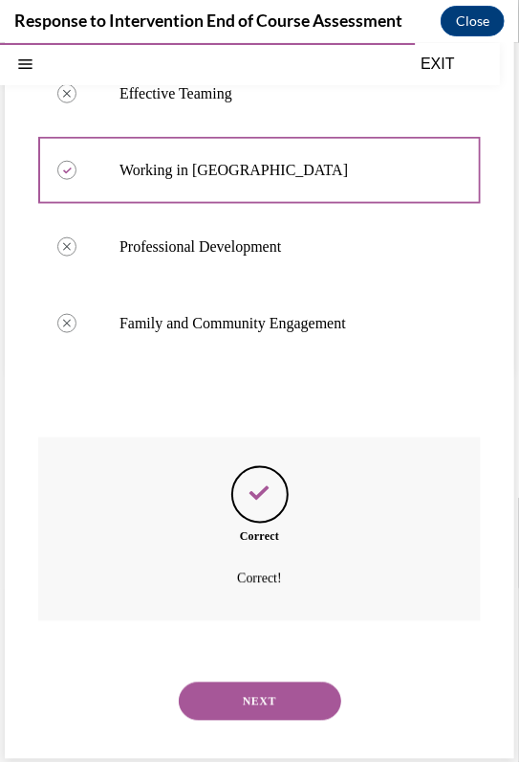
scroll to position [397, 0]
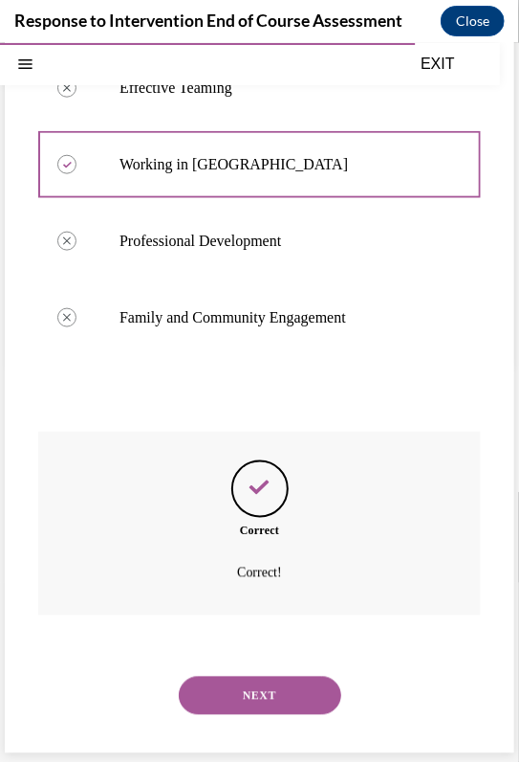
click at [243, 684] on button "NEXT" at bounding box center [260, 694] width 163 height 38
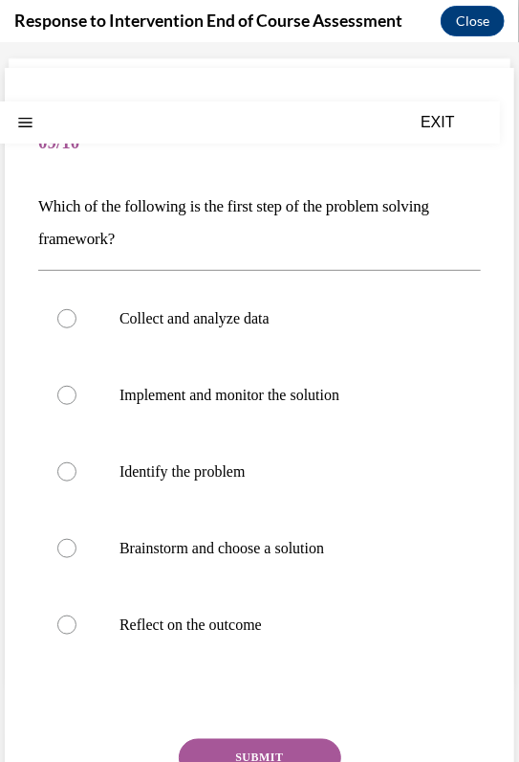
scroll to position [78, 0]
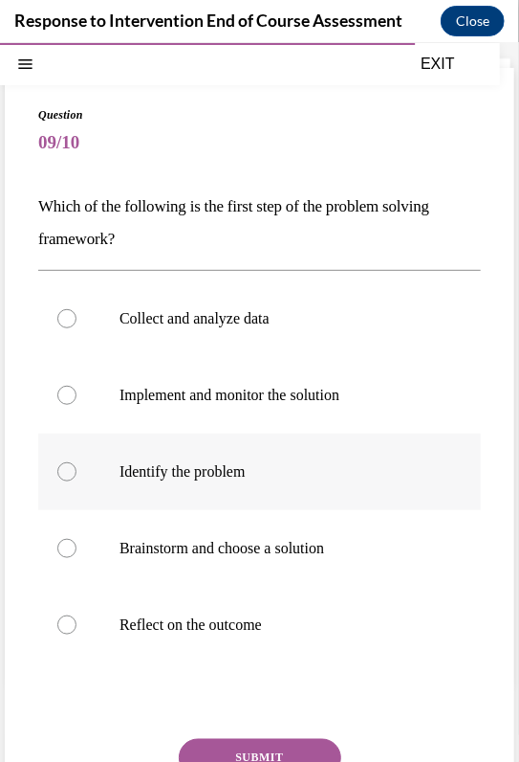
click at [172, 490] on label "Identify the problem" at bounding box center [259, 470] width 443 height 77
click at [77, 480] on input "Identify the problem" at bounding box center [66, 470] width 19 height 19
radio input "true"
click at [246, 741] on button "SUBMIT" at bounding box center [260, 757] width 163 height 38
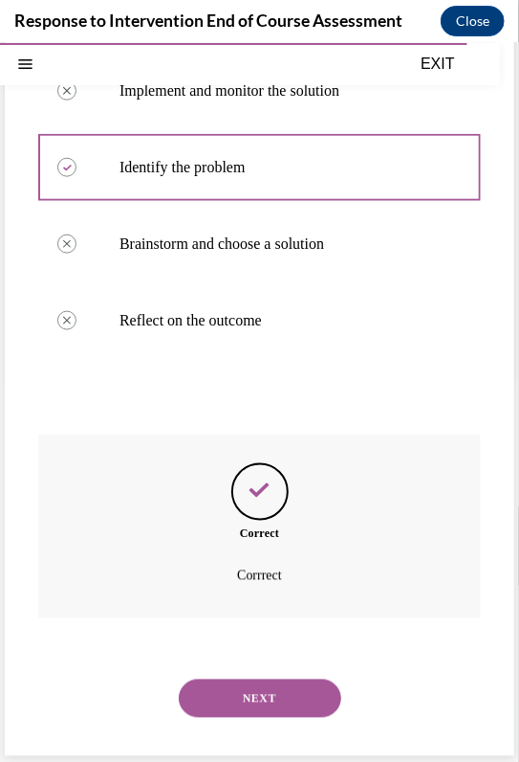
scroll to position [386, 0]
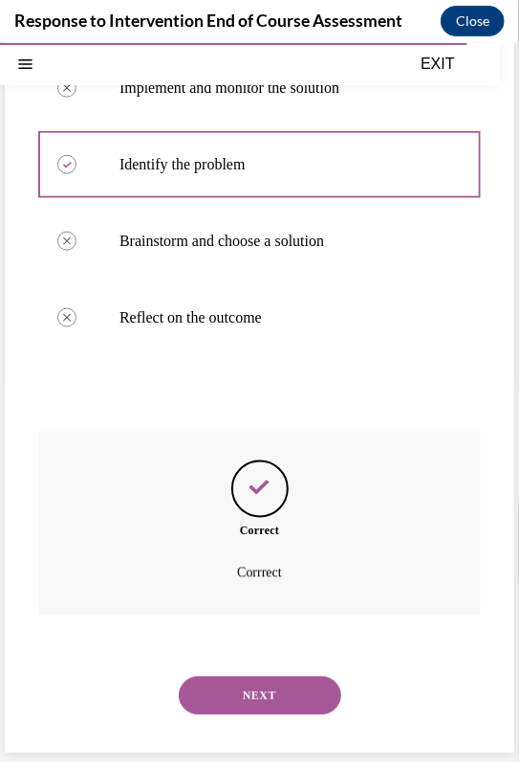
click at [252, 696] on button "NEXT" at bounding box center [260, 694] width 163 height 38
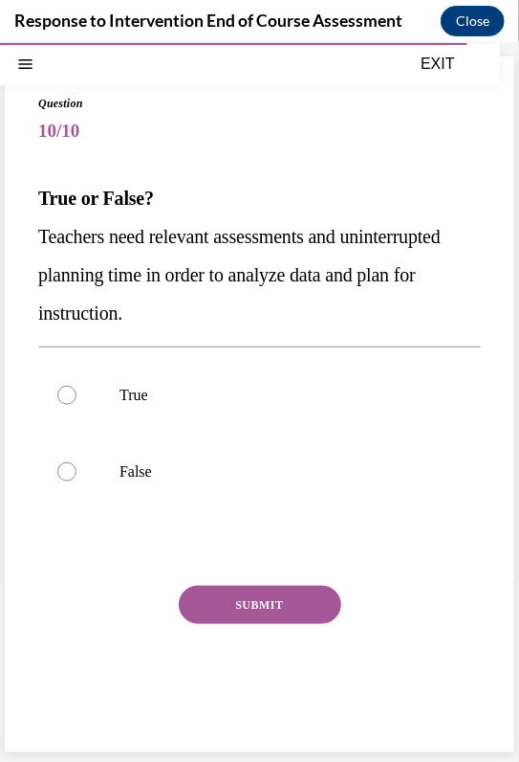
scroll to position [89, 0]
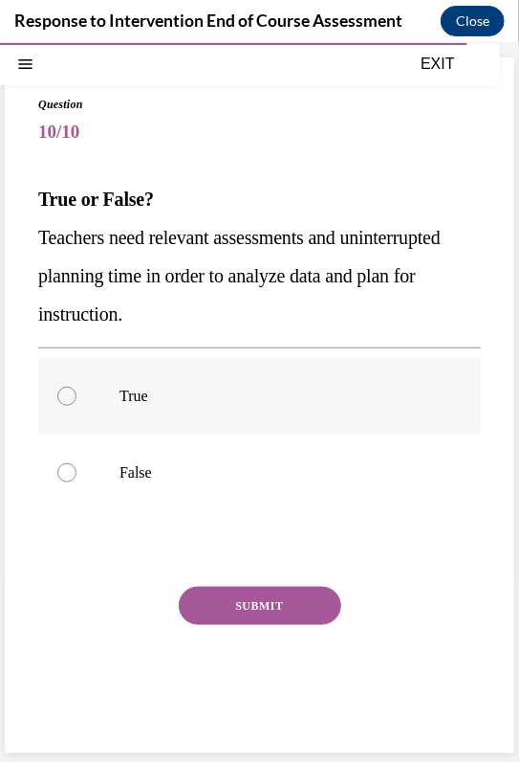
click at [154, 396] on p "True" at bounding box center [277, 395] width 314 height 19
click at [77, 396] on input "True" at bounding box center [66, 395] width 19 height 19
radio input "true"
click at [258, 599] on button "SUBMIT" at bounding box center [260, 605] width 163 height 38
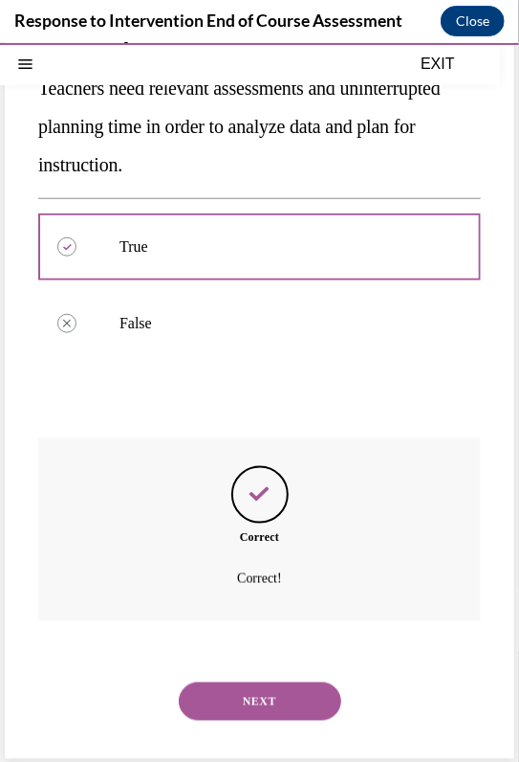
scroll to position [244, 0]
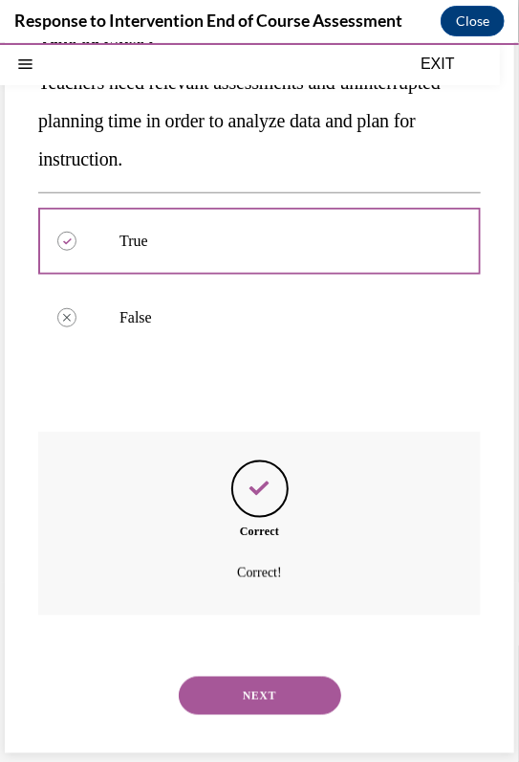
click at [253, 687] on button "NEXT" at bounding box center [260, 694] width 163 height 38
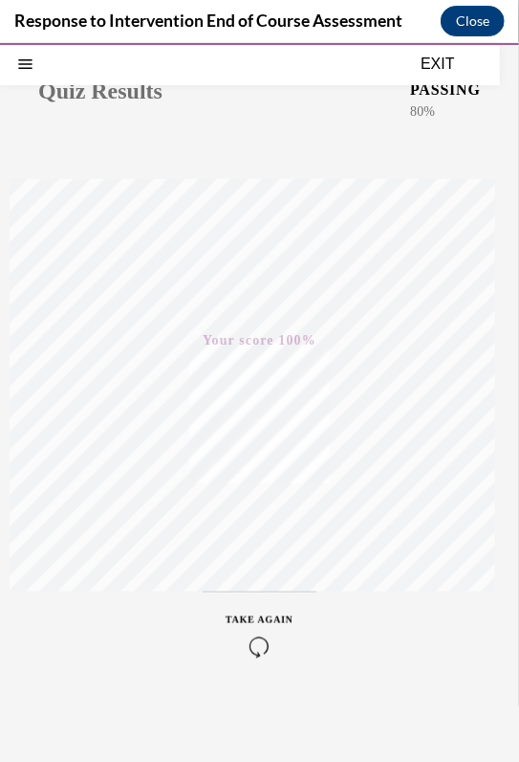
click at [450, 55] on button "EXIT" at bounding box center [438, 63] width 115 height 23
